Goal: Task Accomplishment & Management: Use online tool/utility

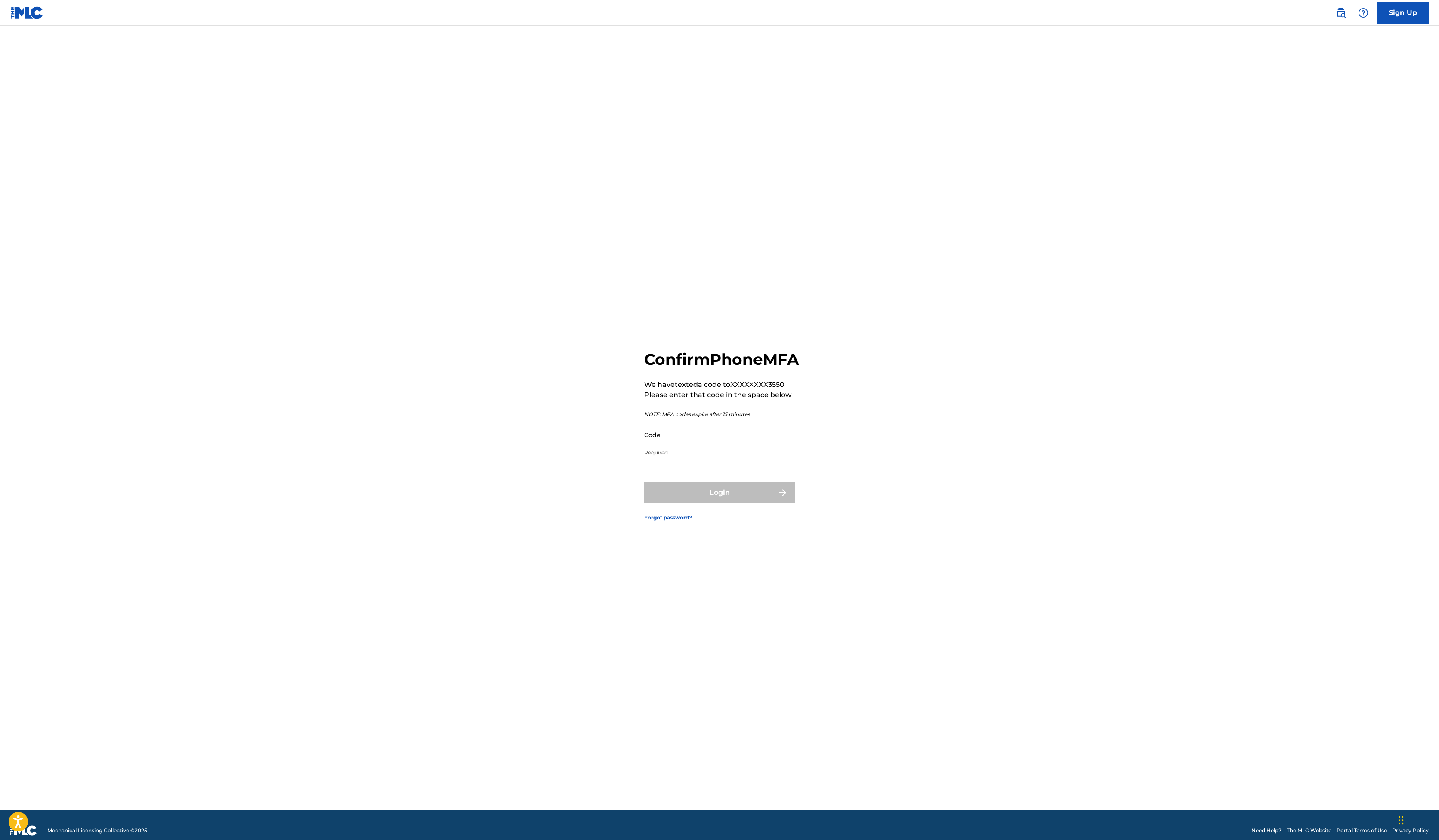
click at [644, 437] on input "Code" at bounding box center [717, 435] width 145 height 25
paste input "138482"
type input "138482"
click at [729, 503] on button "Login" at bounding box center [719, 493] width 151 height 22
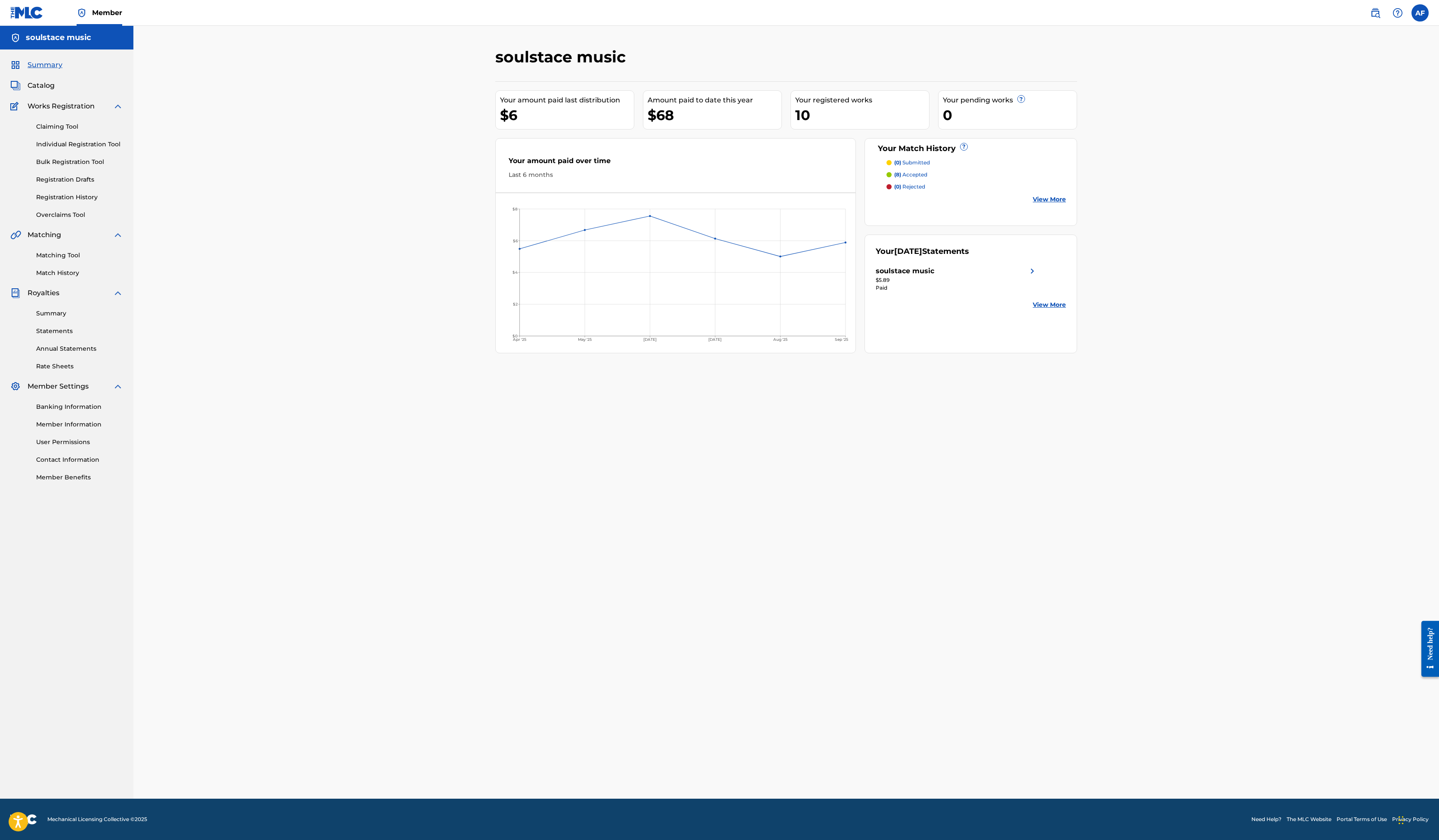
click at [89, 278] on link "Match History" at bounding box center [80, 273] width 87 height 9
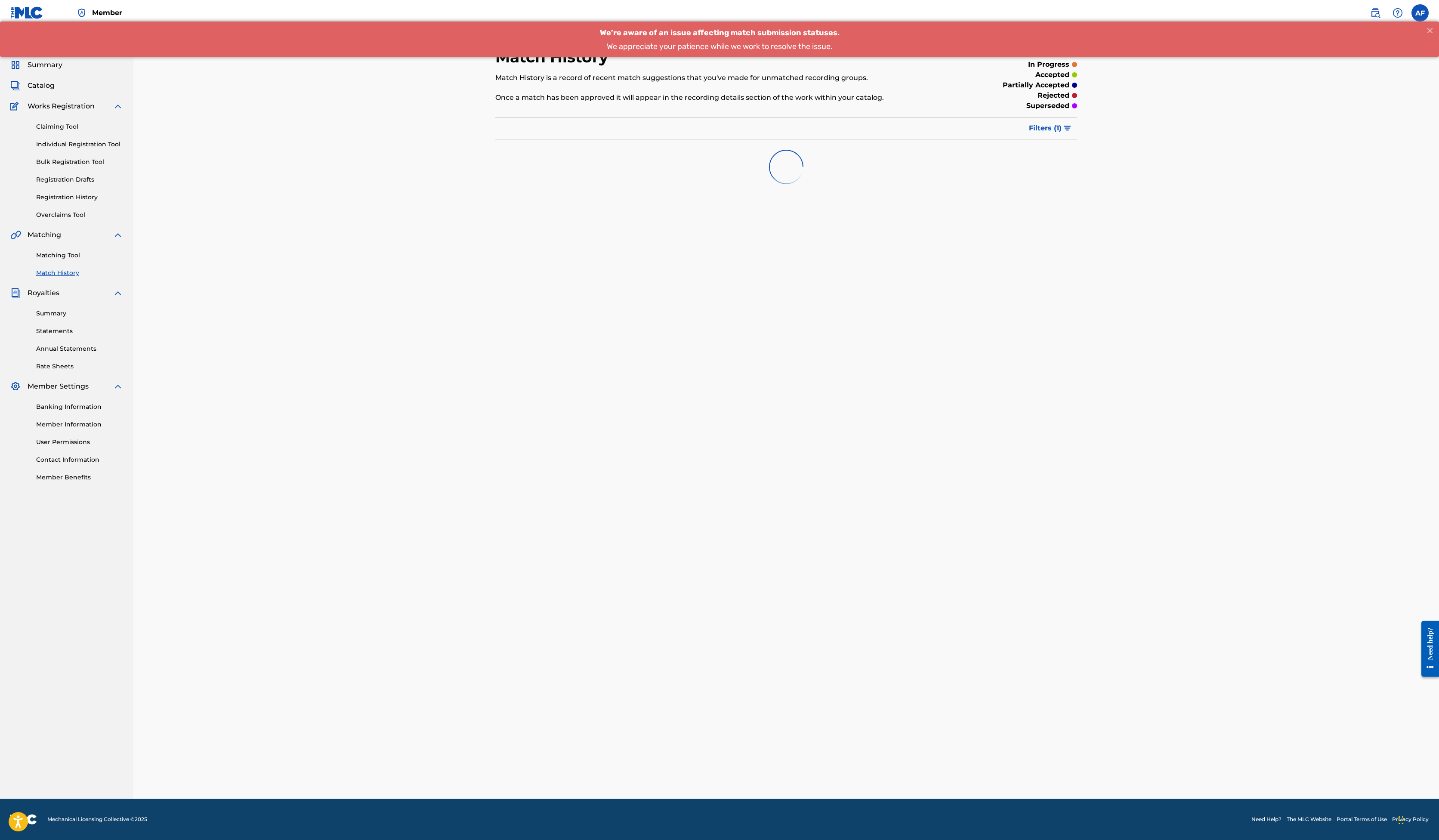
click at [87, 260] on link "Matching Tool" at bounding box center [80, 255] width 87 height 9
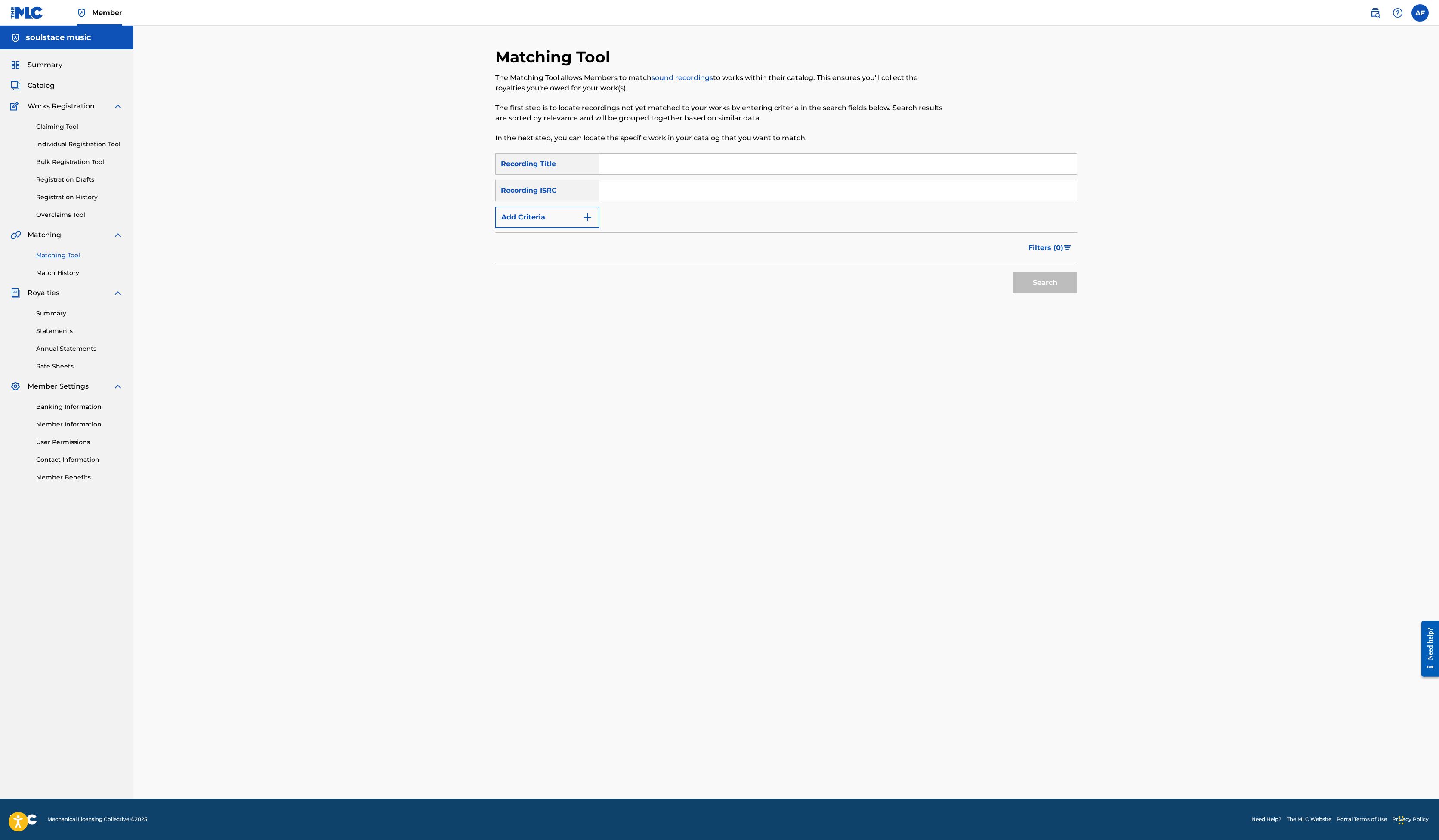
click at [599, 174] on input "Search Form" at bounding box center [838, 164] width 477 height 21
click at [99, 460] on div "Summary Catalog Works Registration Claiming Tool Individual Registration Tool B…" at bounding box center [66, 271] width 134 height 443
click at [101, 278] on link "Match History" at bounding box center [80, 273] width 87 height 9
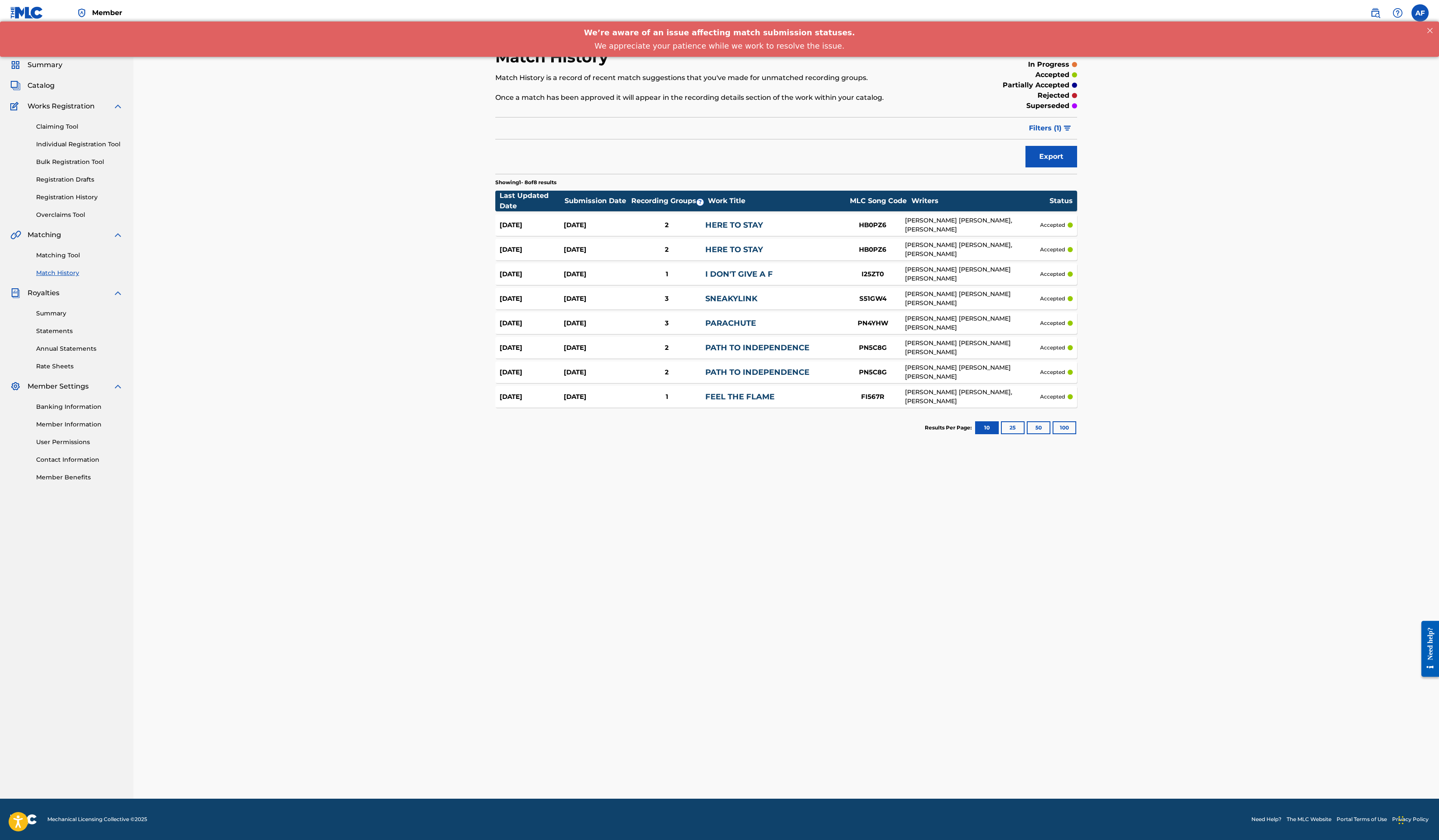
click at [112, 278] on link "Match History" at bounding box center [80, 273] width 87 height 9
click at [115, 260] on link "Matching Tool" at bounding box center [80, 255] width 87 height 9
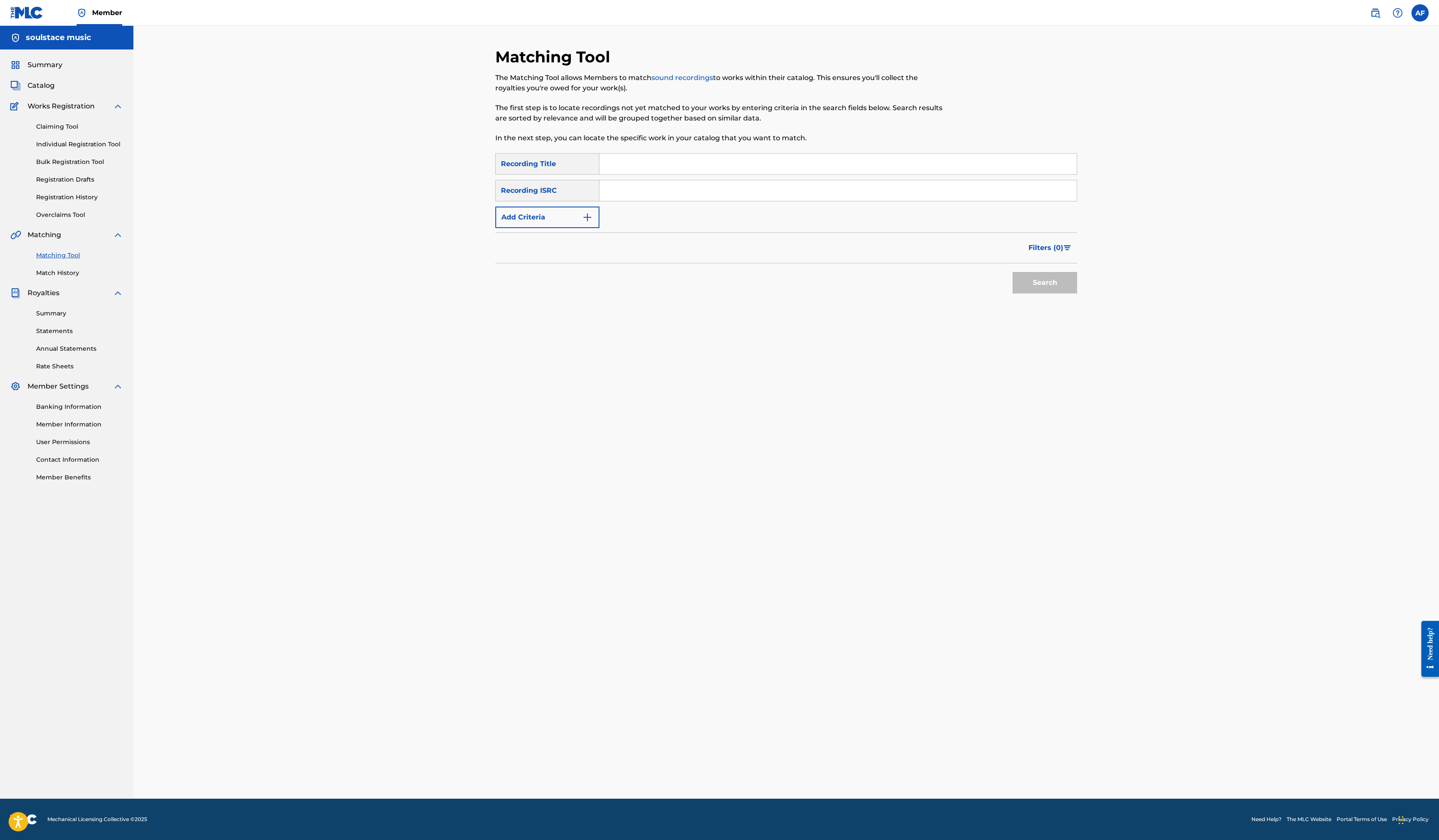
click at [100, 466] on div "Summary Catalog Works Registration Claiming Tool Individual Registration Tool B…" at bounding box center [66, 271] width 134 height 443
click at [103, 460] on div "Summary Catalog Works Registration Claiming Tool Individual Registration Tool B…" at bounding box center [66, 271] width 134 height 443
click at [111, 278] on link "Match History" at bounding box center [80, 273] width 87 height 9
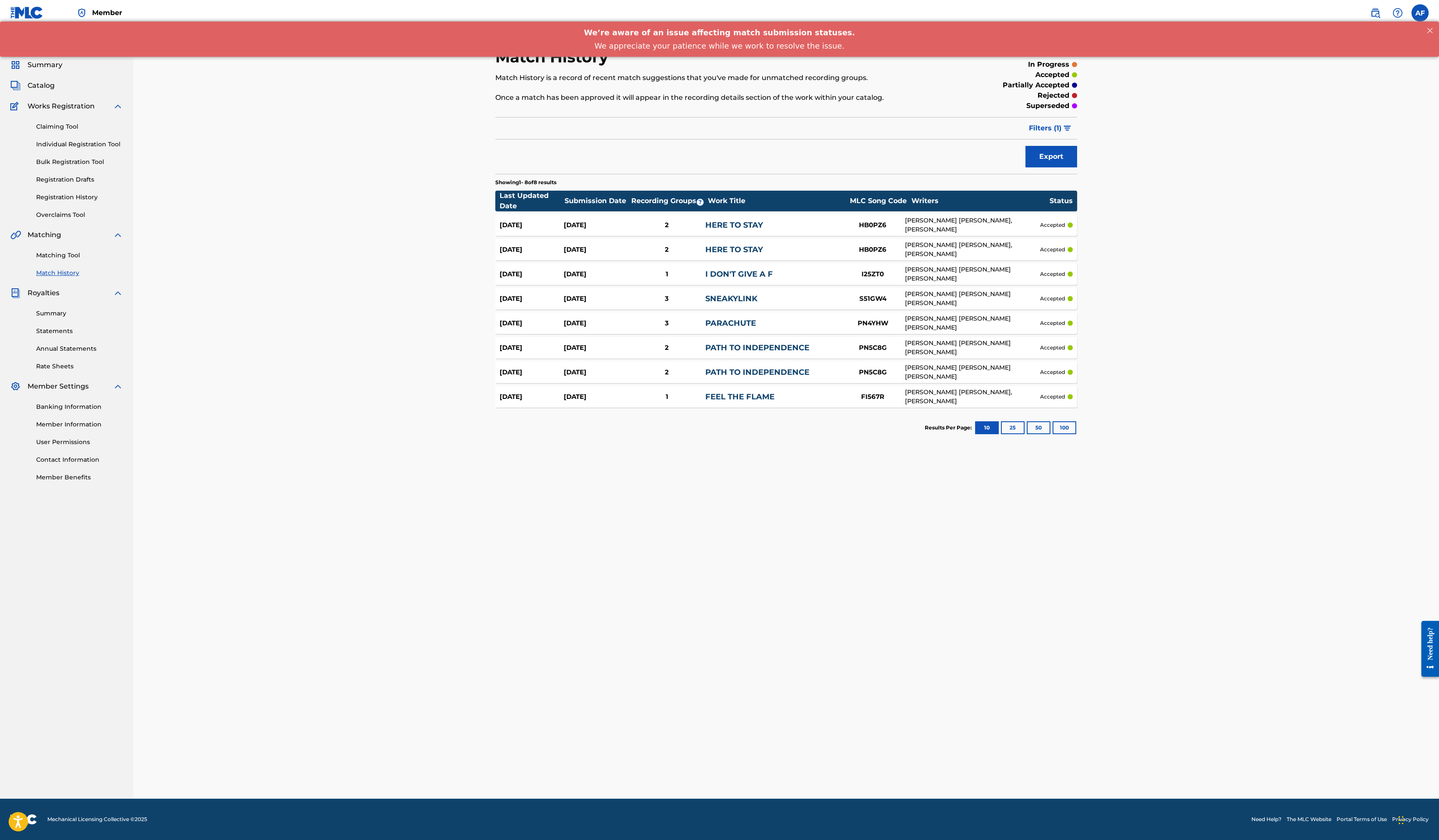
click at [578, 140] on div "Filter Submission Status Filter submitted accepted partially accepted rejected …" at bounding box center [786, 128] width 582 height 22
click at [102, 260] on link "Matching Tool" at bounding box center [80, 255] width 87 height 9
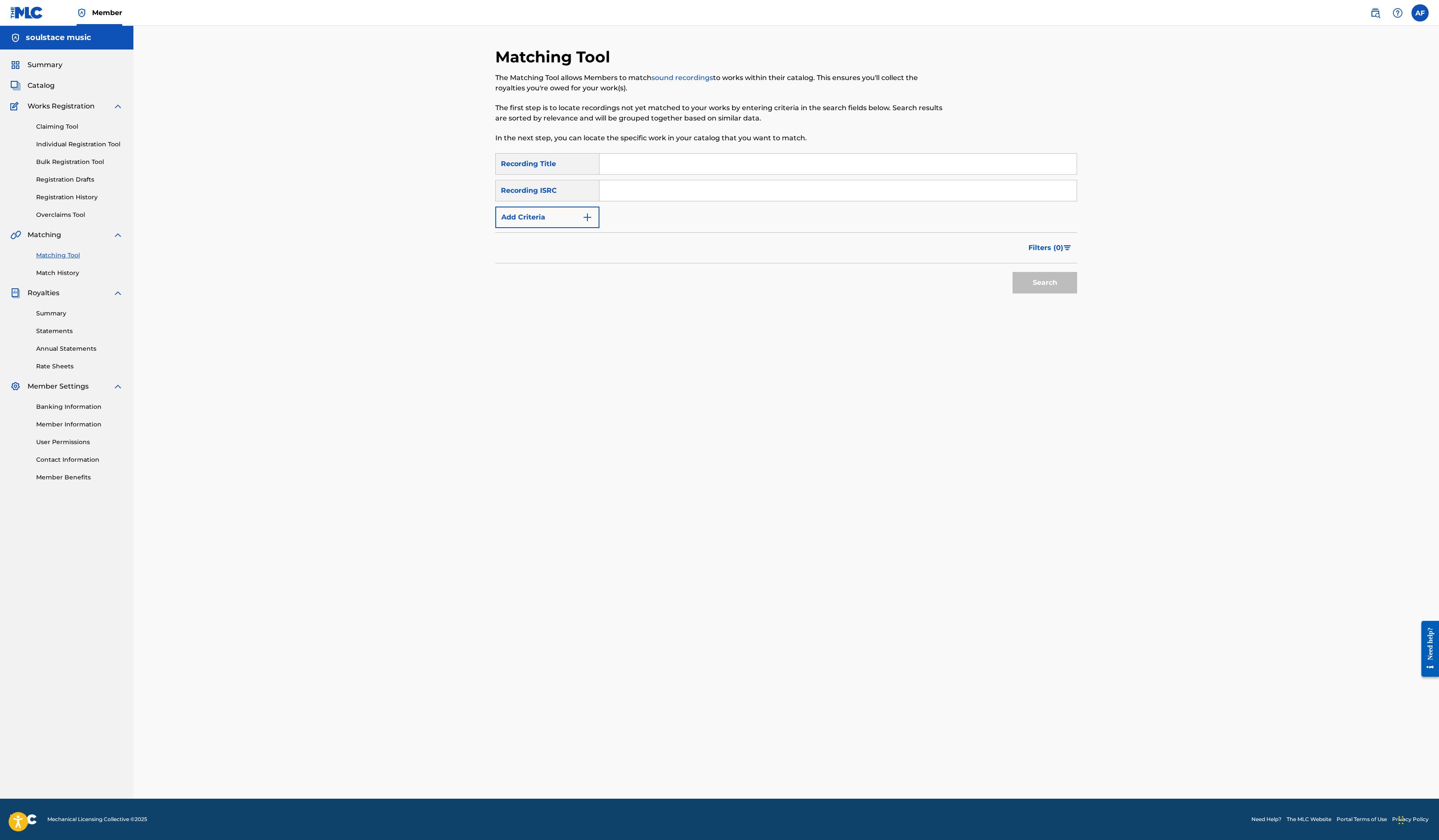
click at [89, 165] on div "Summary Catalog Works Registration Claiming Tool Individual Registration Tool B…" at bounding box center [66, 271] width 134 height 443
click at [81, 91] on div "Catalog" at bounding box center [66, 85] width 113 height 10
click at [55, 91] on link "Catalog" at bounding box center [32, 85] width 44 height 10
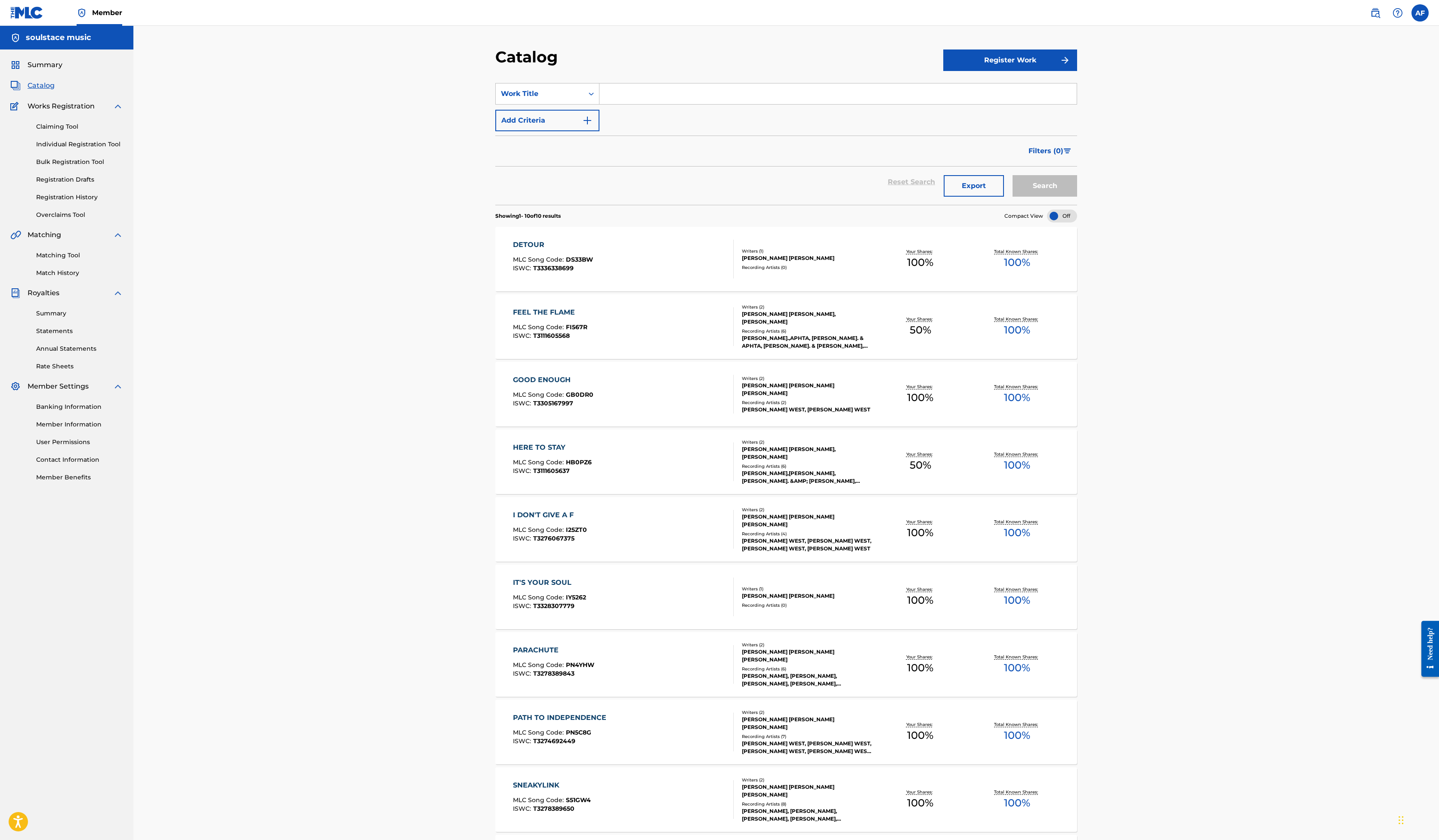
click at [97, 278] on link "Match History" at bounding box center [80, 273] width 87 height 9
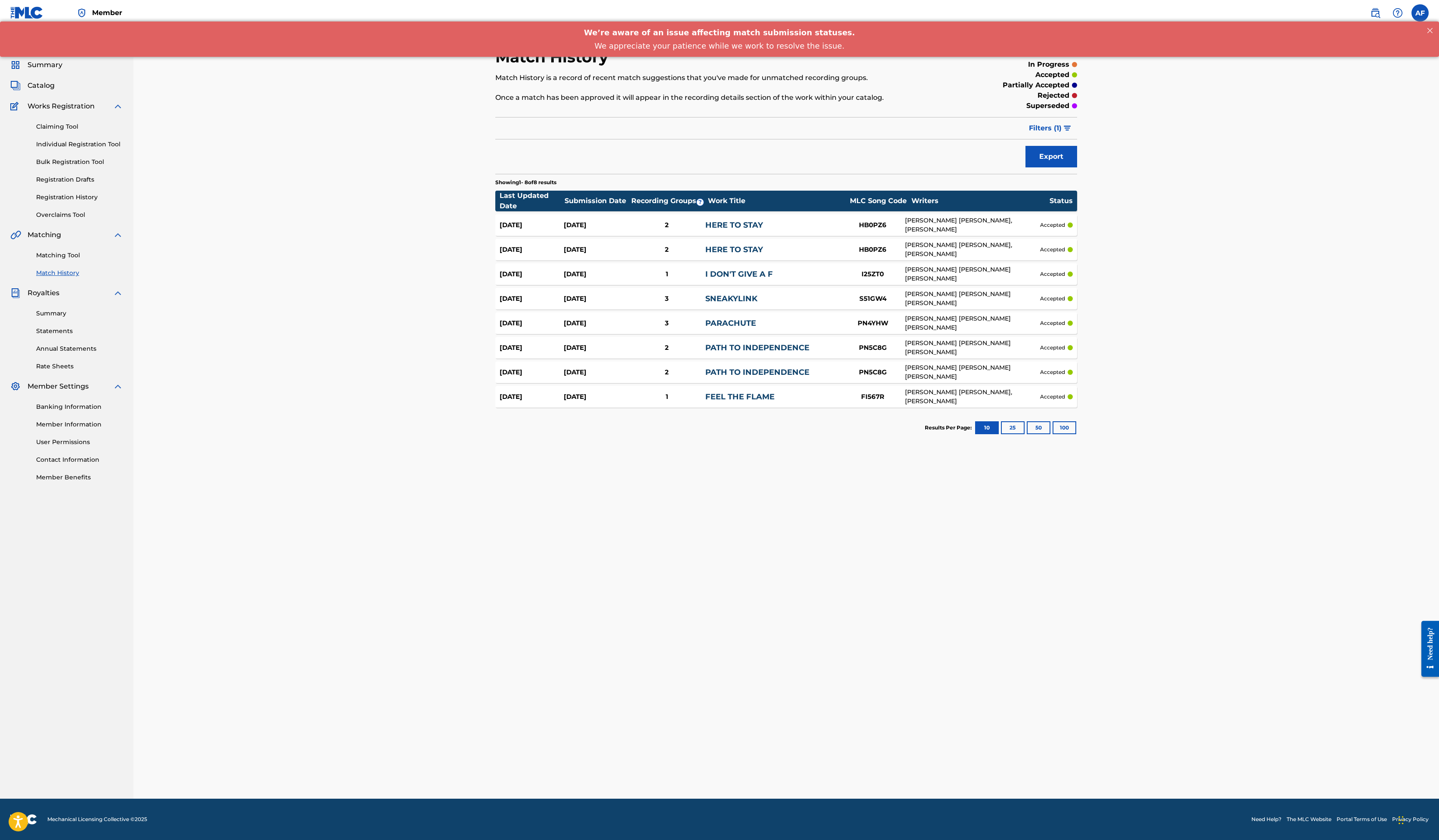
click at [94, 260] on link "Matching Tool" at bounding box center [80, 255] width 87 height 9
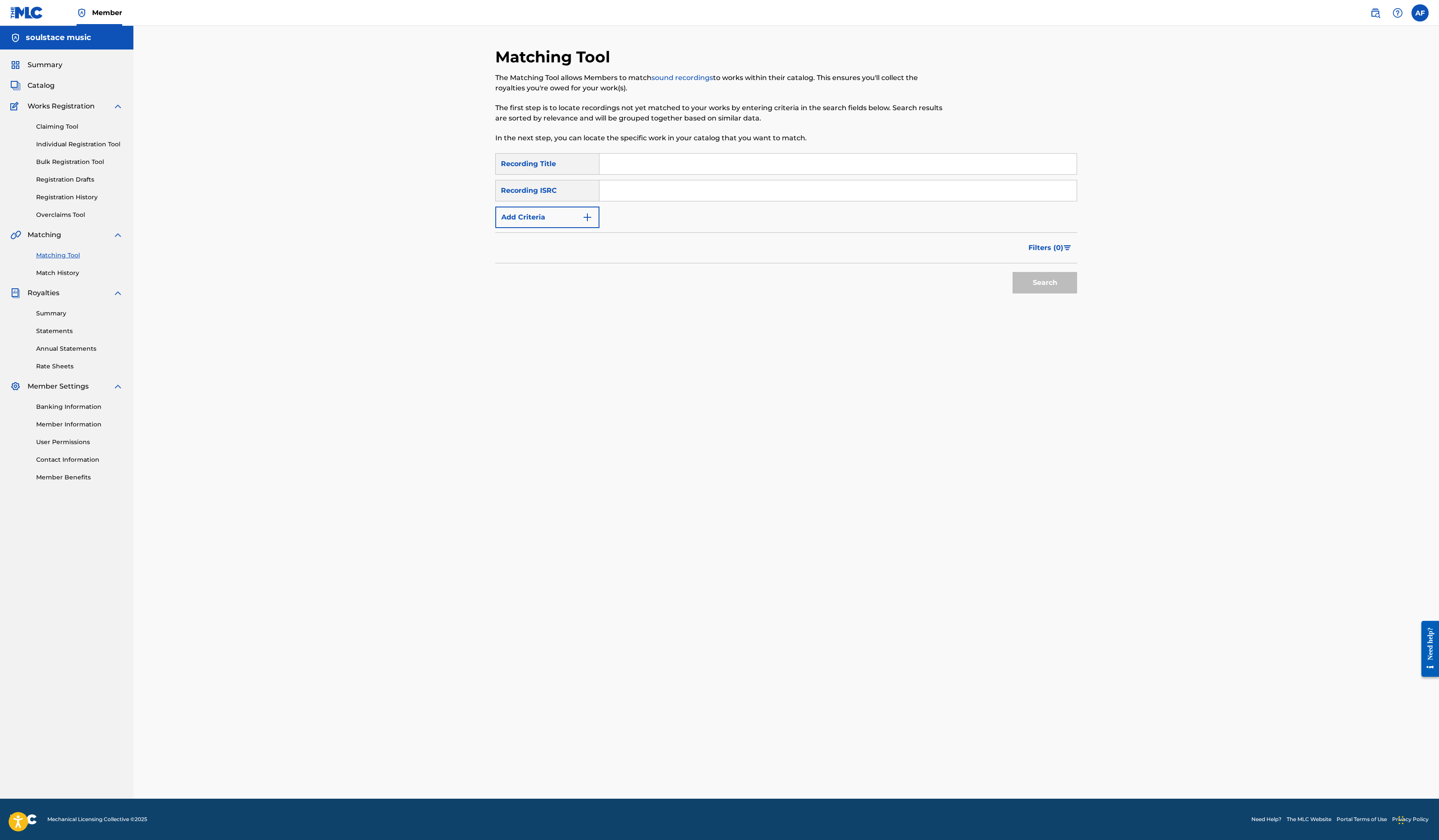
click at [599, 174] on input "Search Form" at bounding box center [838, 164] width 477 height 21
type input "Swim"
paste input "TCAJU2504005"
type input "TCAJU2504005"
click at [1077, 293] on button "Search" at bounding box center [1045, 283] width 65 height 22
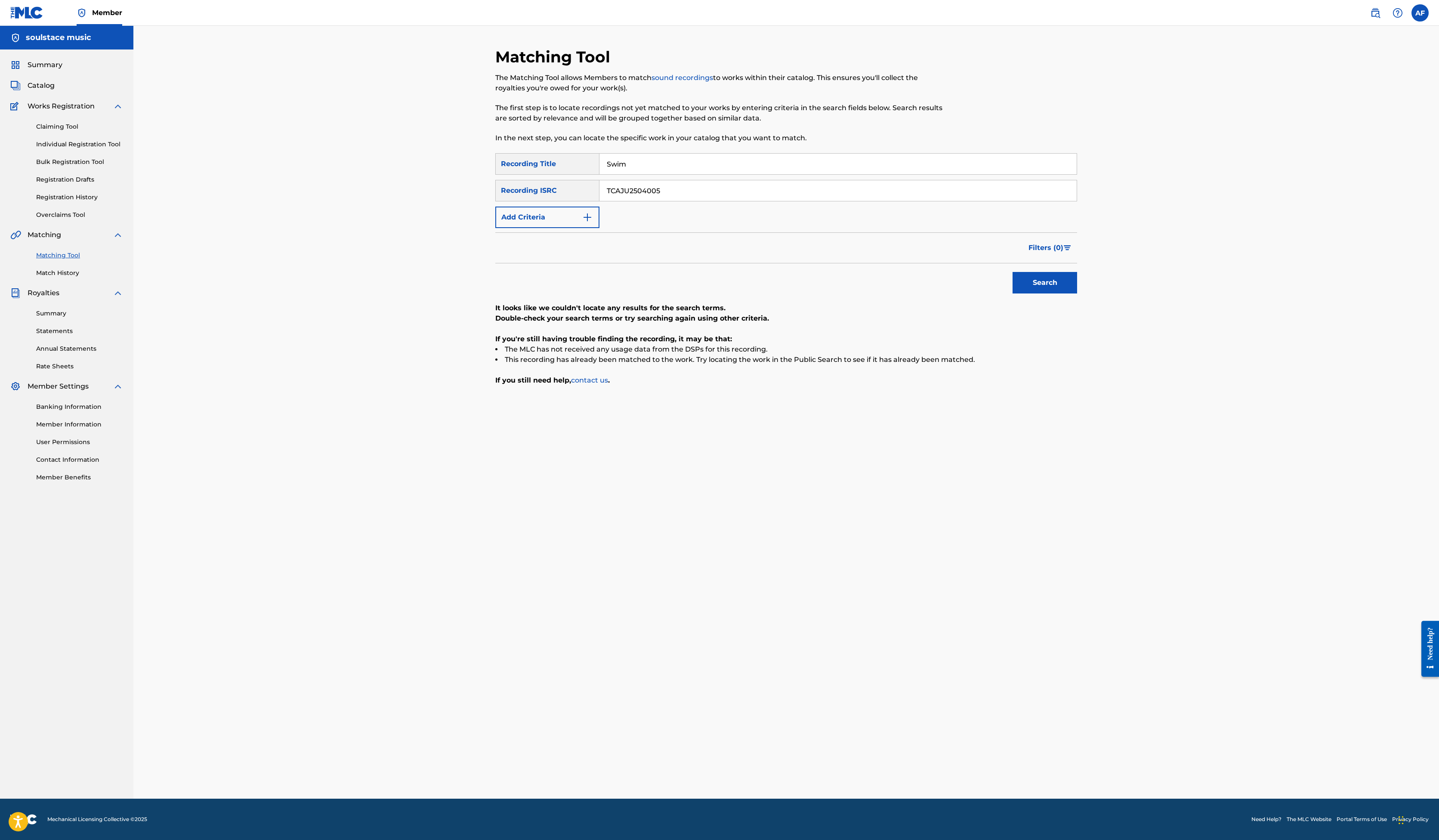
click at [495, 228] on button "Add Criteria" at bounding box center [547, 217] width 104 height 22
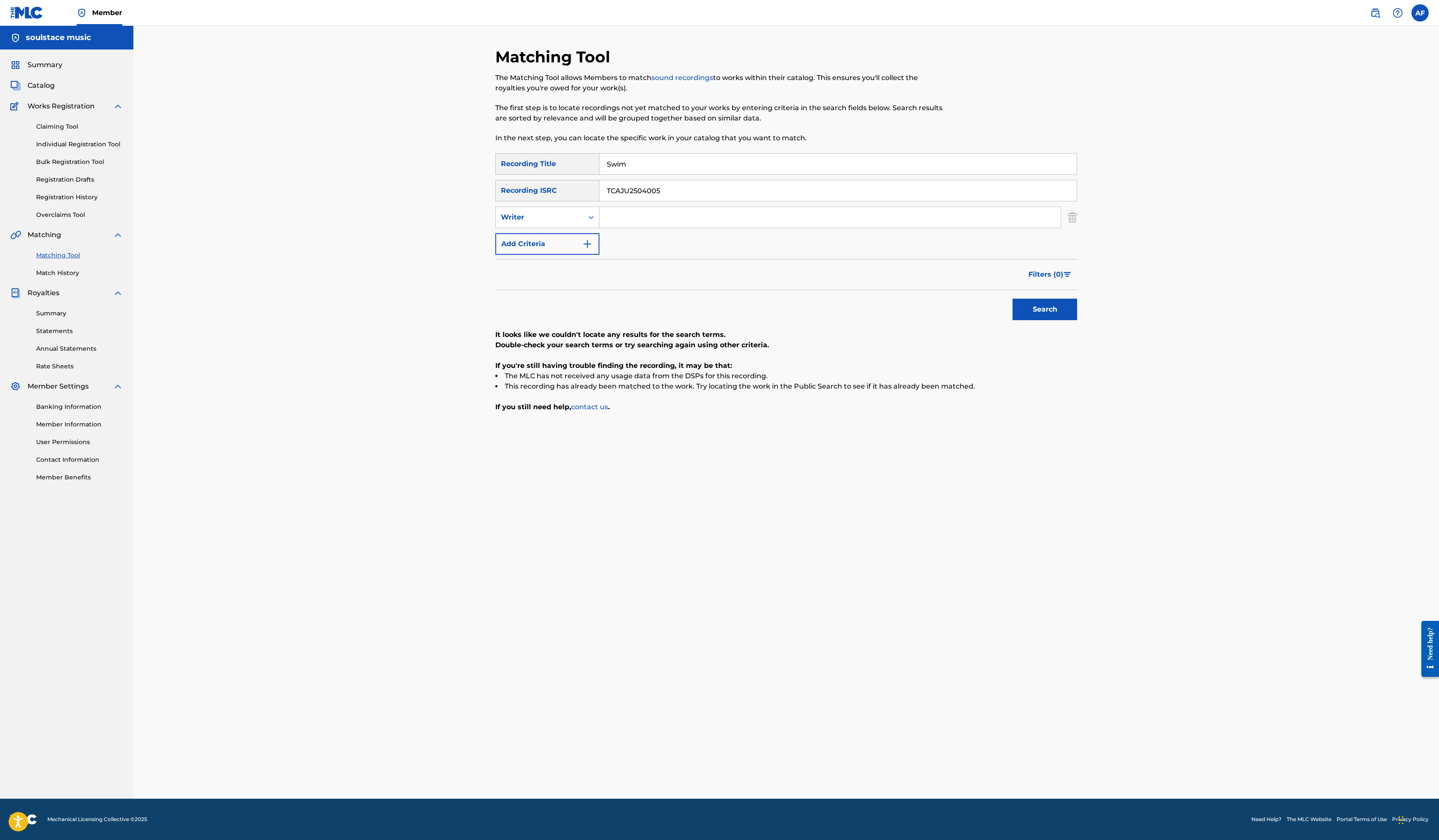
click at [599, 228] on input "Search Form" at bounding box center [830, 217] width 461 height 21
type input "M"
type input "[PERSON_NAME] [PERSON_NAME]"
click at [1077, 320] on button "Search" at bounding box center [1045, 309] width 65 height 22
click at [495, 255] on button "Add Criteria" at bounding box center [547, 244] width 104 height 22
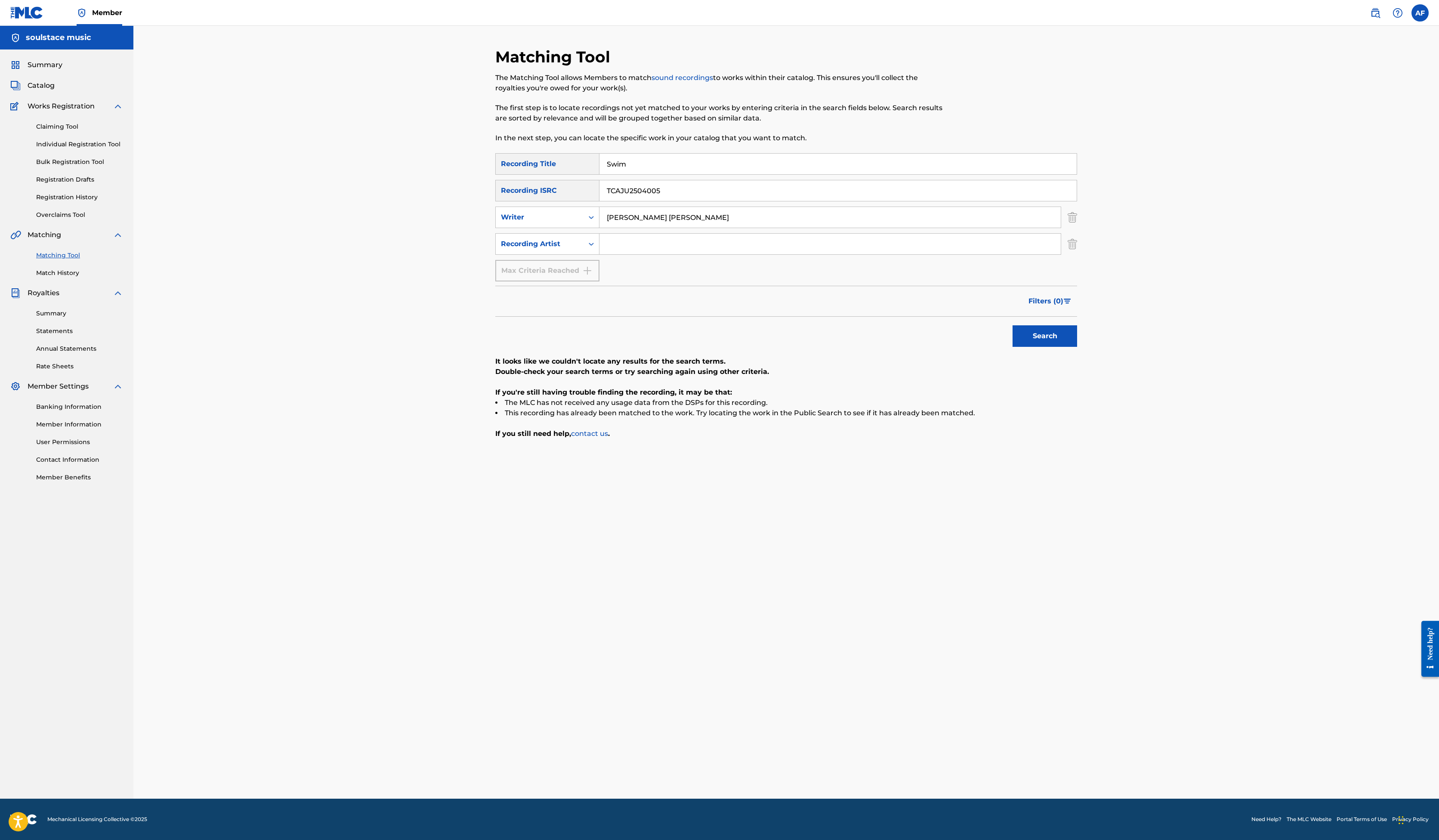
click at [599, 254] on input "Search Form" at bounding box center [830, 244] width 461 height 21
type input "[PERSON_NAME]"
click at [1077, 347] on button "Search" at bounding box center [1045, 336] width 65 height 22
click at [642, 228] on input "[PERSON_NAME] [PERSON_NAME]" at bounding box center [830, 217] width 461 height 21
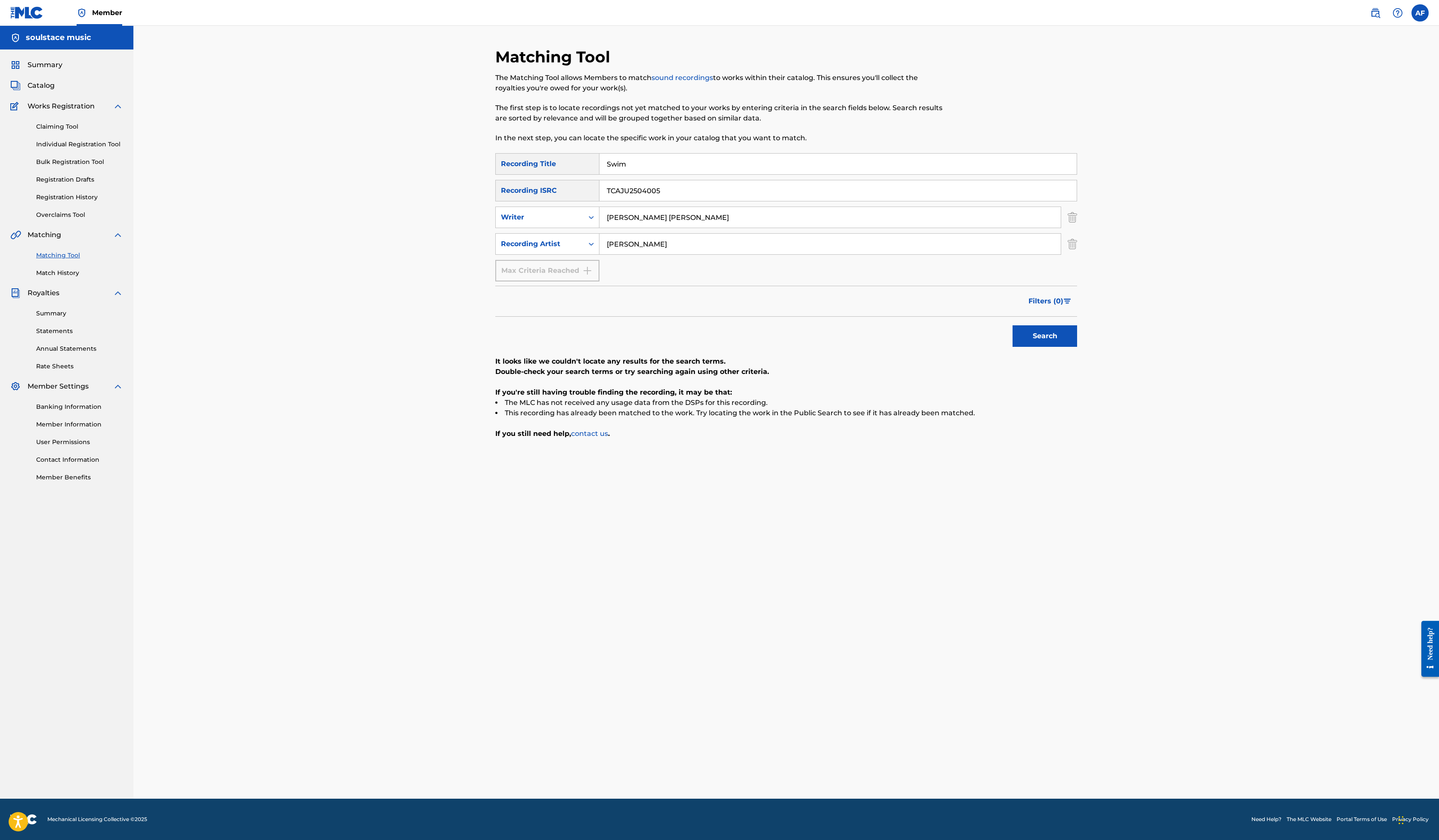
click at [642, 228] on input "[PERSON_NAME] [PERSON_NAME]" at bounding box center [830, 217] width 461 height 21
click at [1077, 351] on div "Search" at bounding box center [1042, 334] width 69 height 35
click at [1077, 347] on button "Search" at bounding box center [1045, 336] width 65 height 22
click at [599, 174] on input "Swim" at bounding box center [838, 164] width 477 height 21
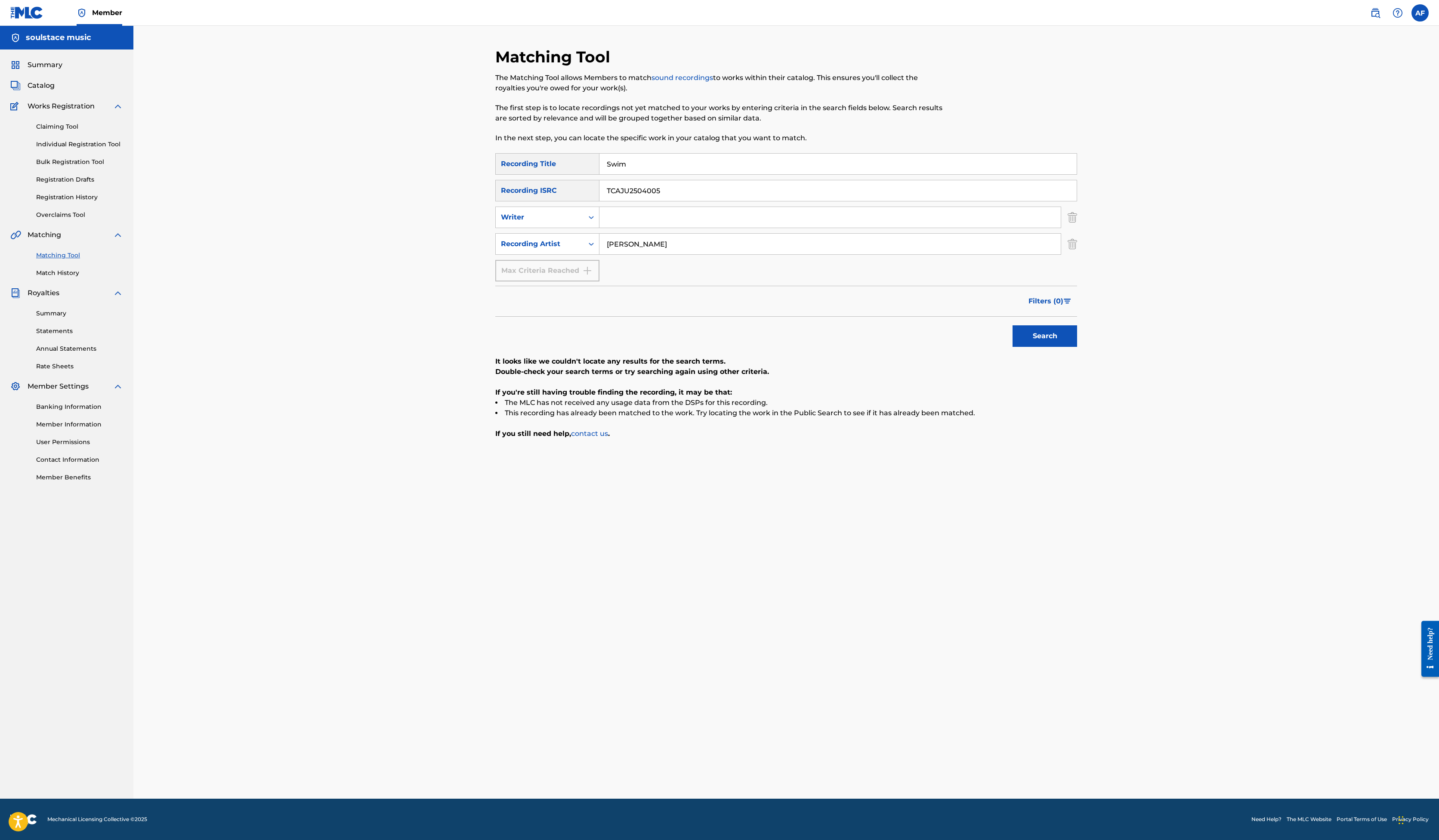
click at [599, 174] on input "Swim" at bounding box center [838, 164] width 477 height 21
click at [1077, 347] on button "Search" at bounding box center [1045, 336] width 65 height 22
